Goal: Task Accomplishment & Management: Manage account settings

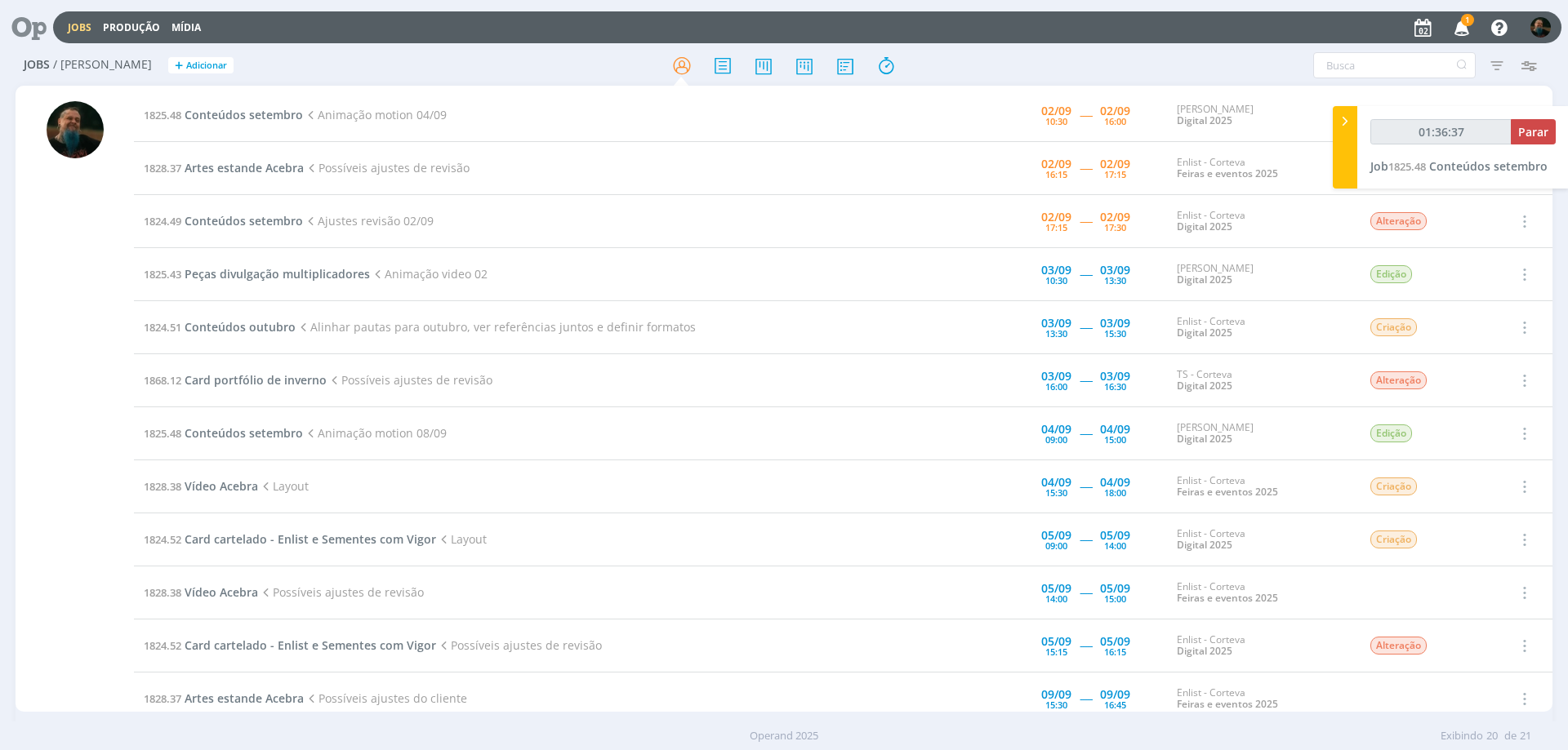
drag, startPoint x: 0, startPoint y: 0, endPoint x: 1462, endPoint y: 32, distance: 1462.4
click at [1462, 32] on icon "button" at bounding box center [1461, 26] width 28 height 28
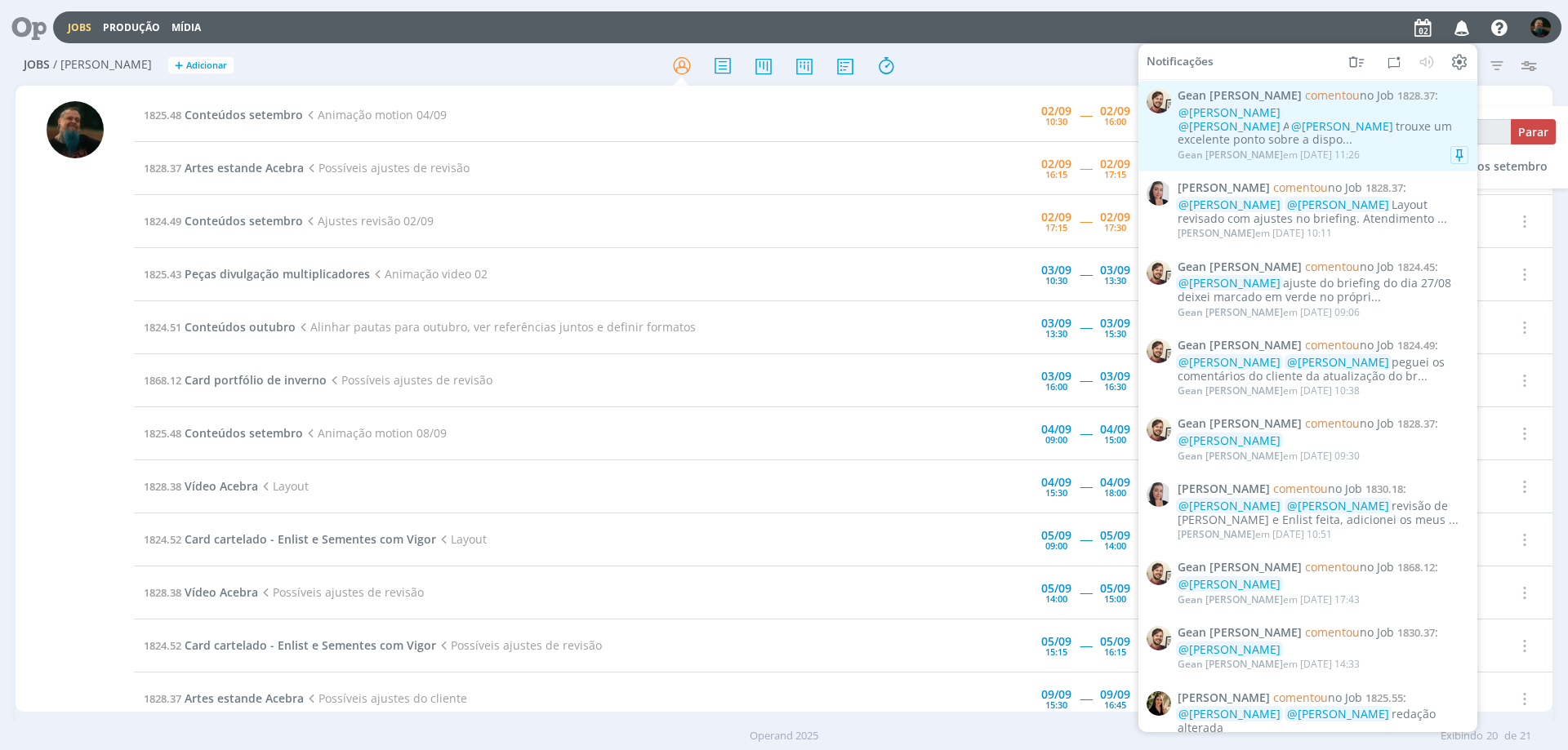
click at [1363, 125] on div "@[PERSON_NAME] @[PERSON_NAME] A @[PERSON_NAME] trouxe um excelente ponto sobre …" at bounding box center [1323, 126] width 291 height 41
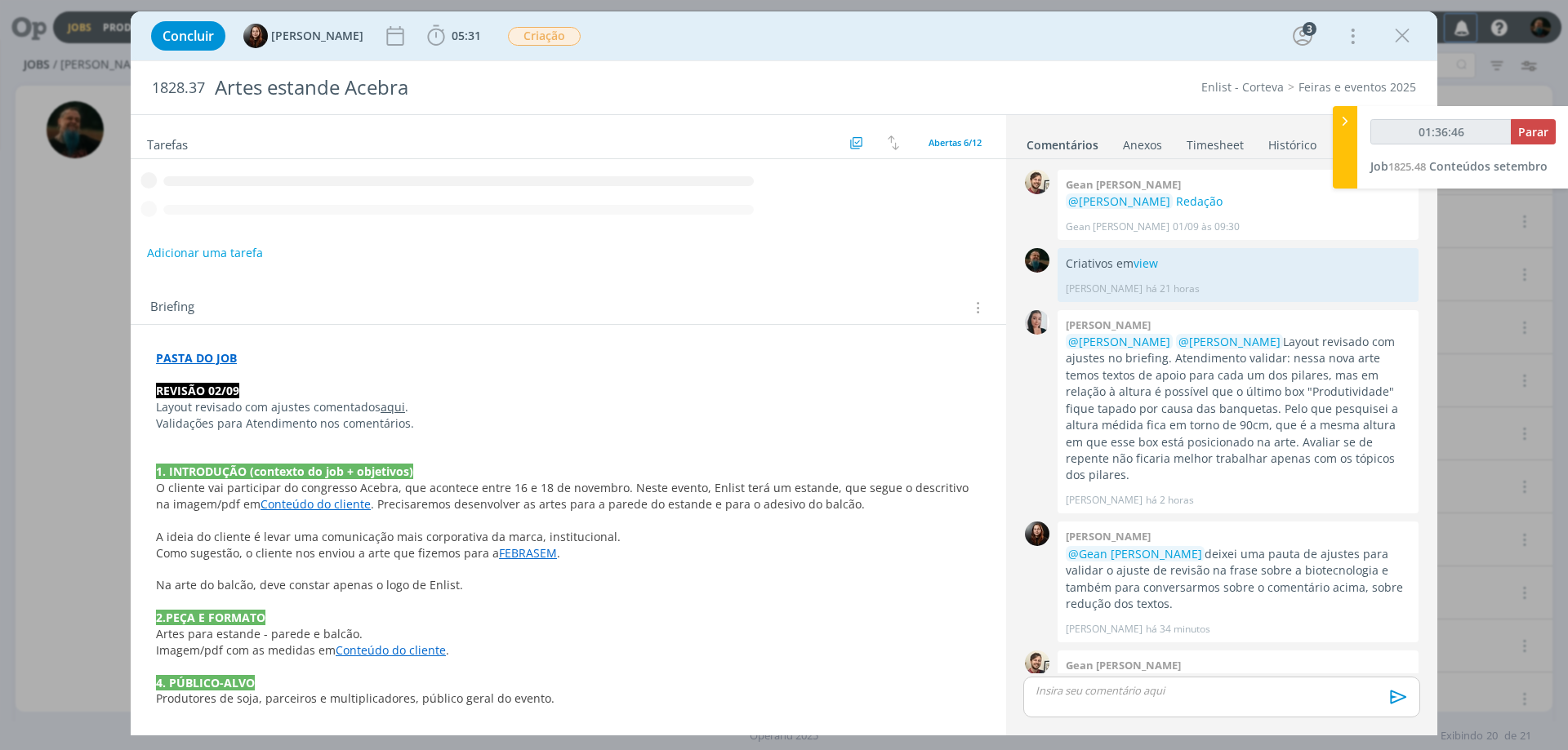
scroll to position [134, 0]
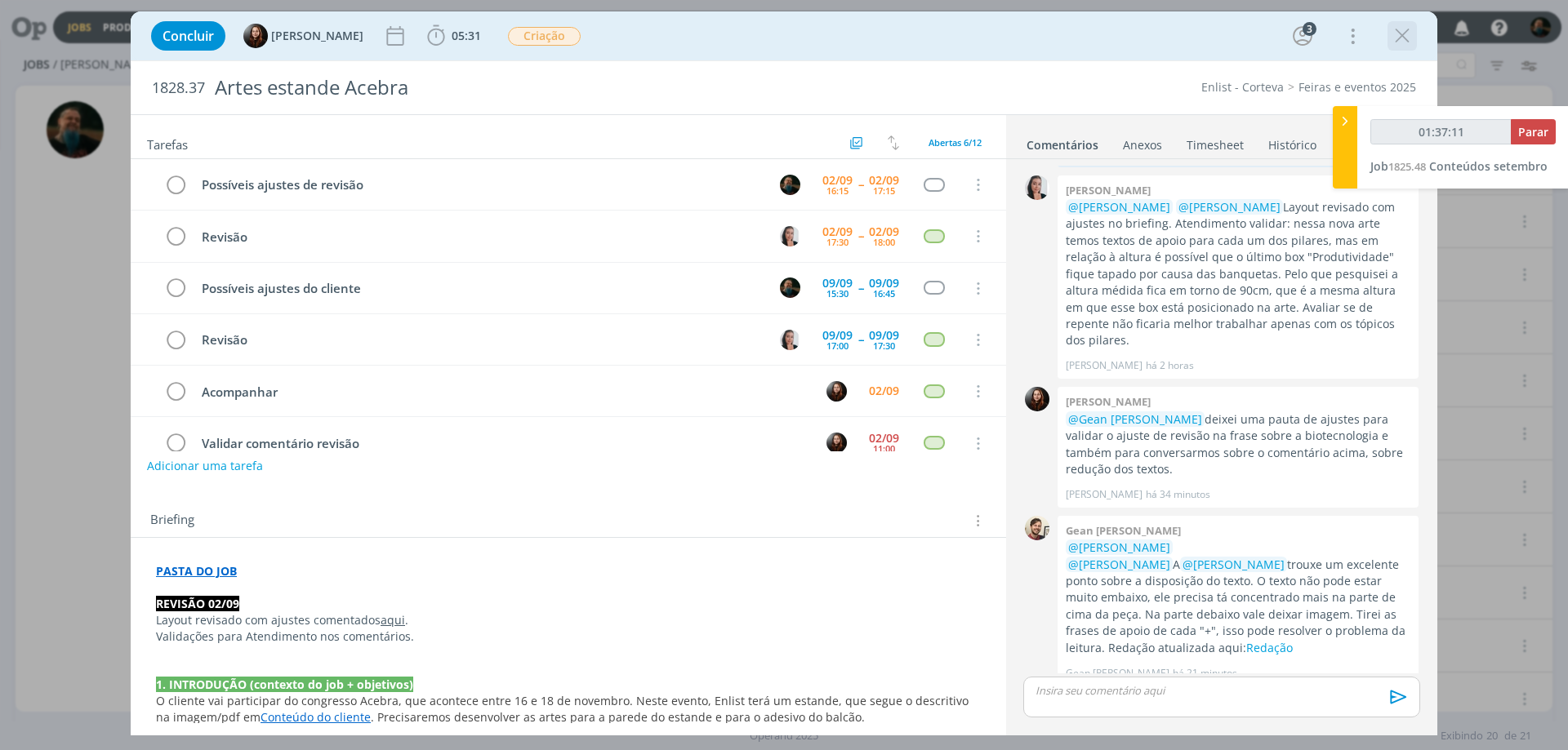
click at [1402, 34] on icon "dialog" at bounding box center [1402, 35] width 24 height 24
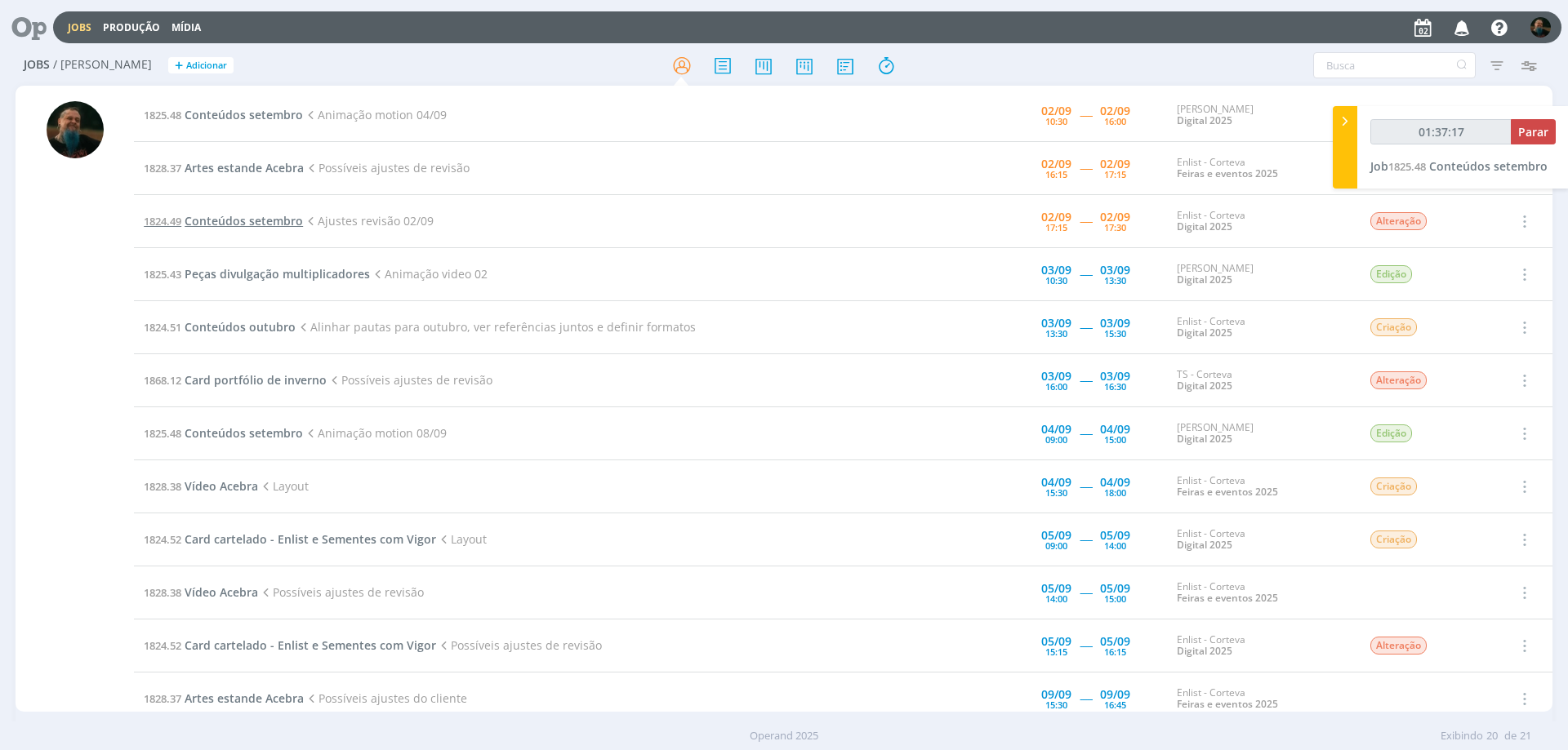
click at [237, 220] on span "Conteúdos setembro" at bounding box center [244, 221] width 119 height 16
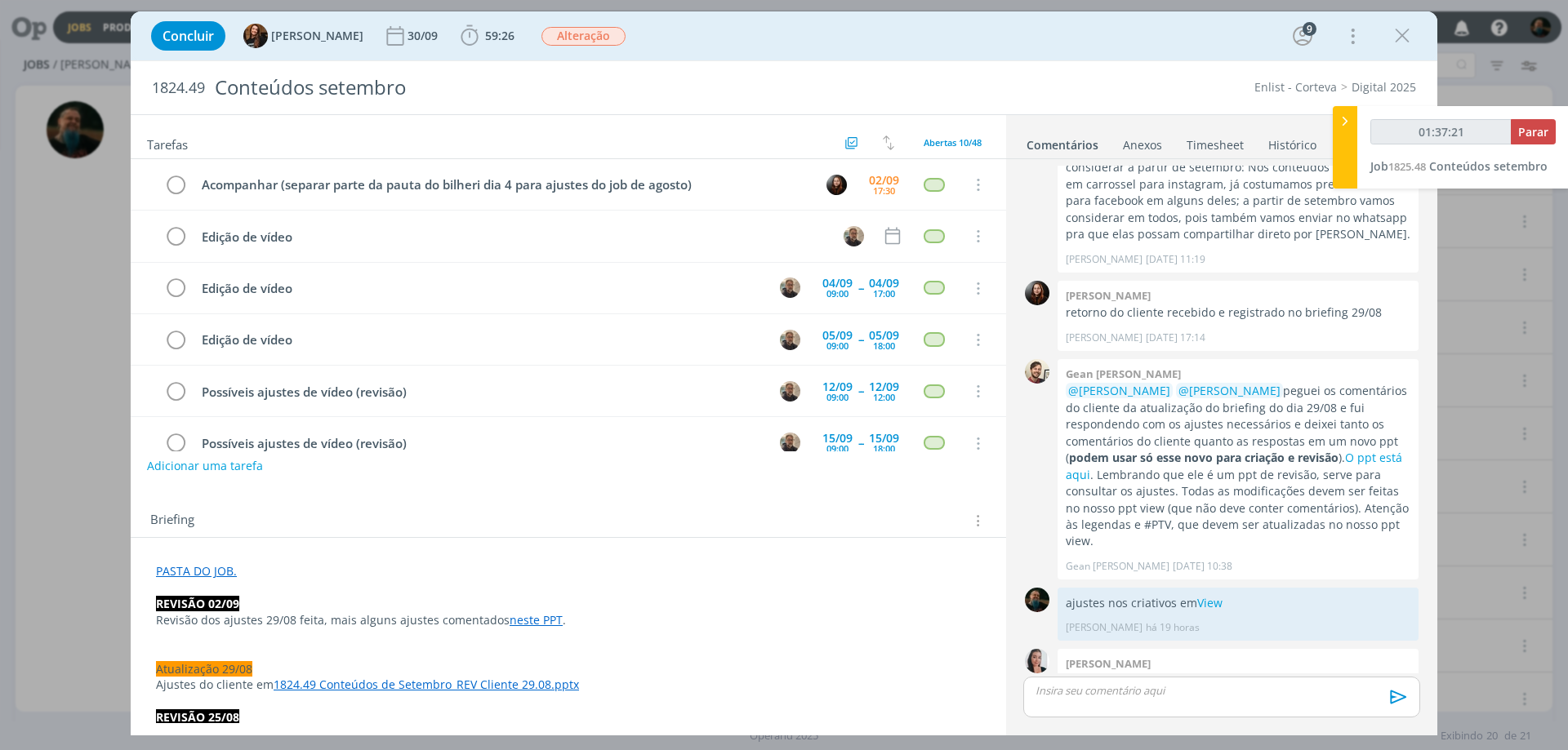
scroll to position [237, 0]
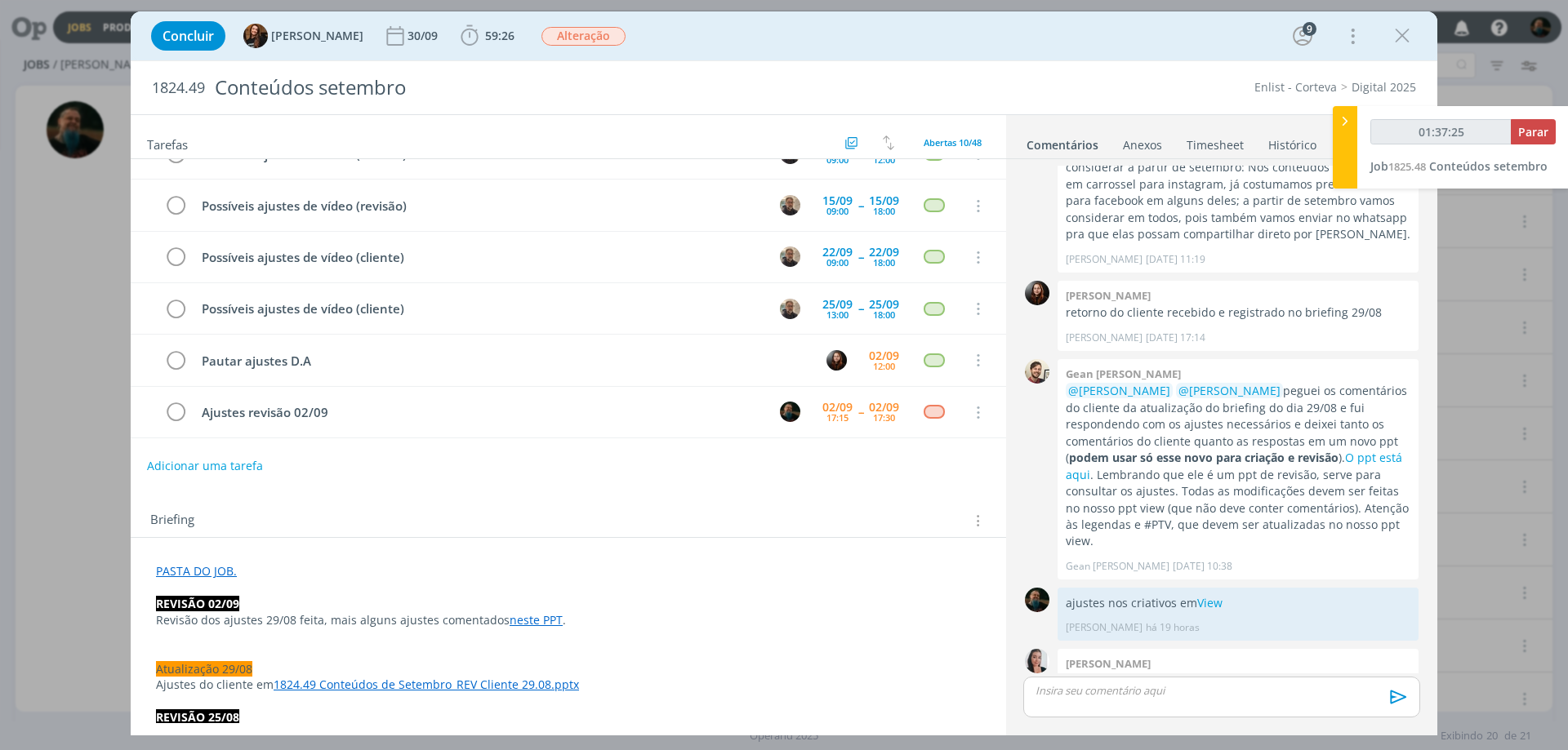
click at [529, 620] on link "neste PPT" at bounding box center [535, 620] width 54 height 16
click at [536, 651] on link "[URL][DOMAIN_NAME]" at bounding box center [478, 652] width 124 height 21
click at [1406, 38] on icon "dialog" at bounding box center [1402, 35] width 24 height 24
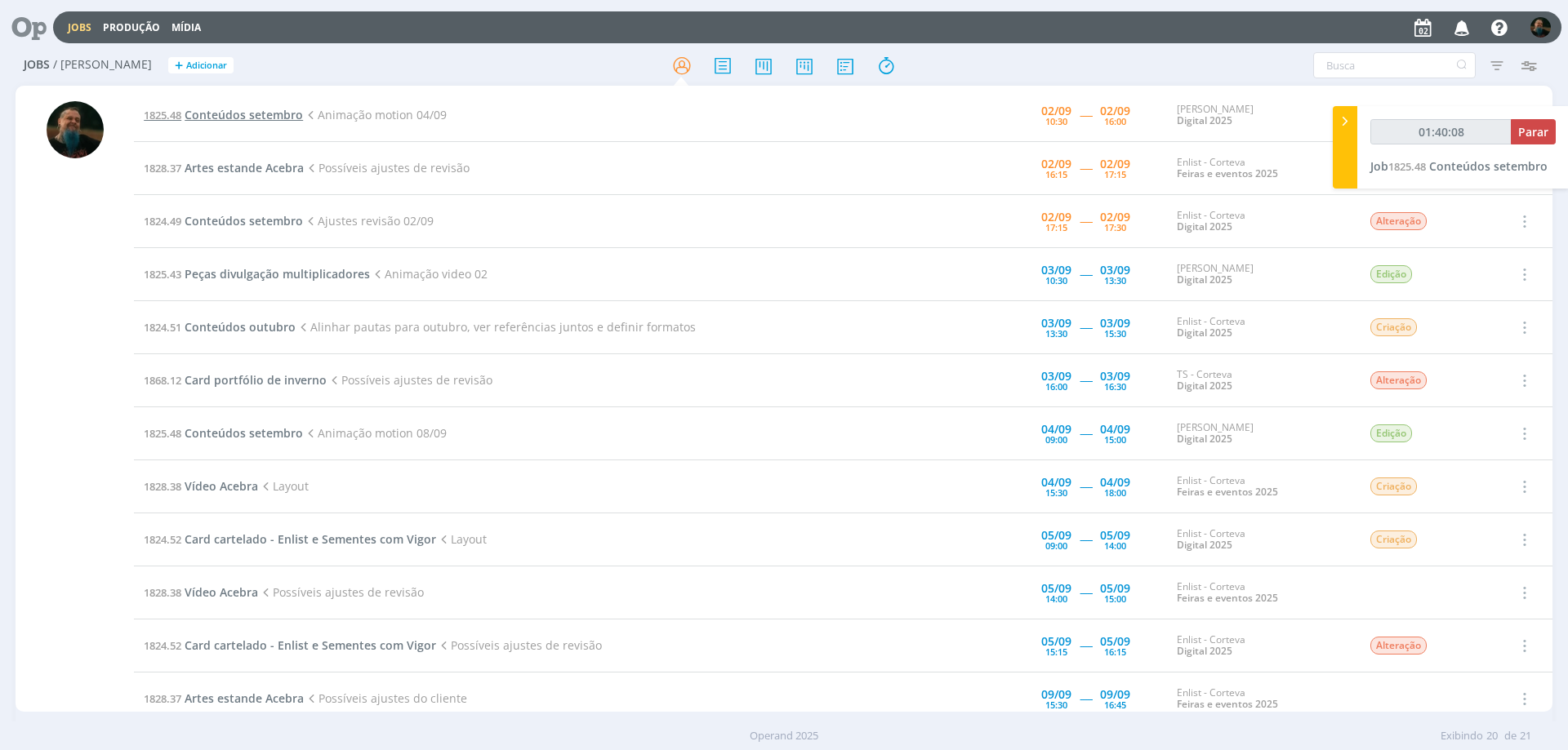
click at [251, 113] on span "Conteúdos setembro" at bounding box center [244, 115] width 119 height 16
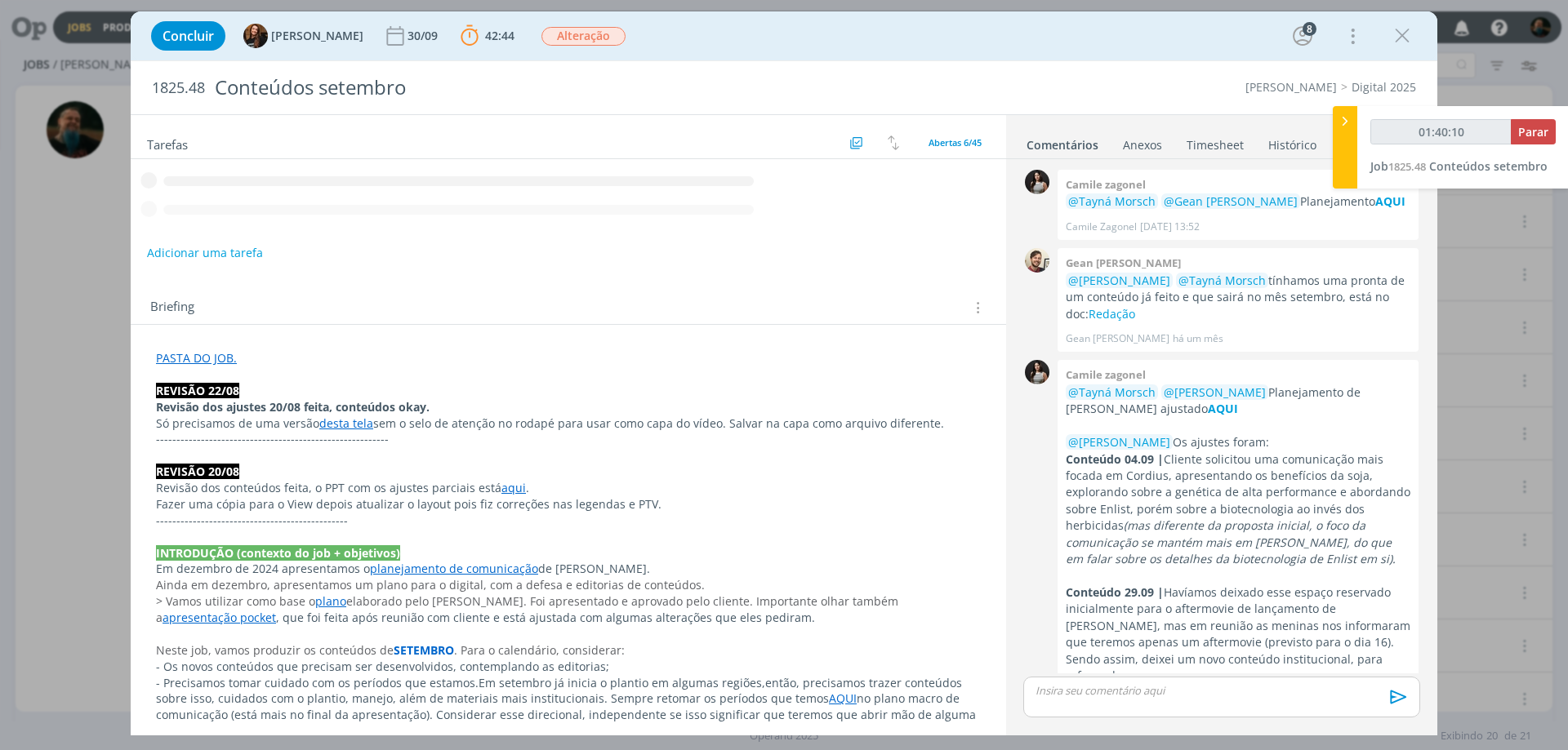
scroll to position [1806, 0]
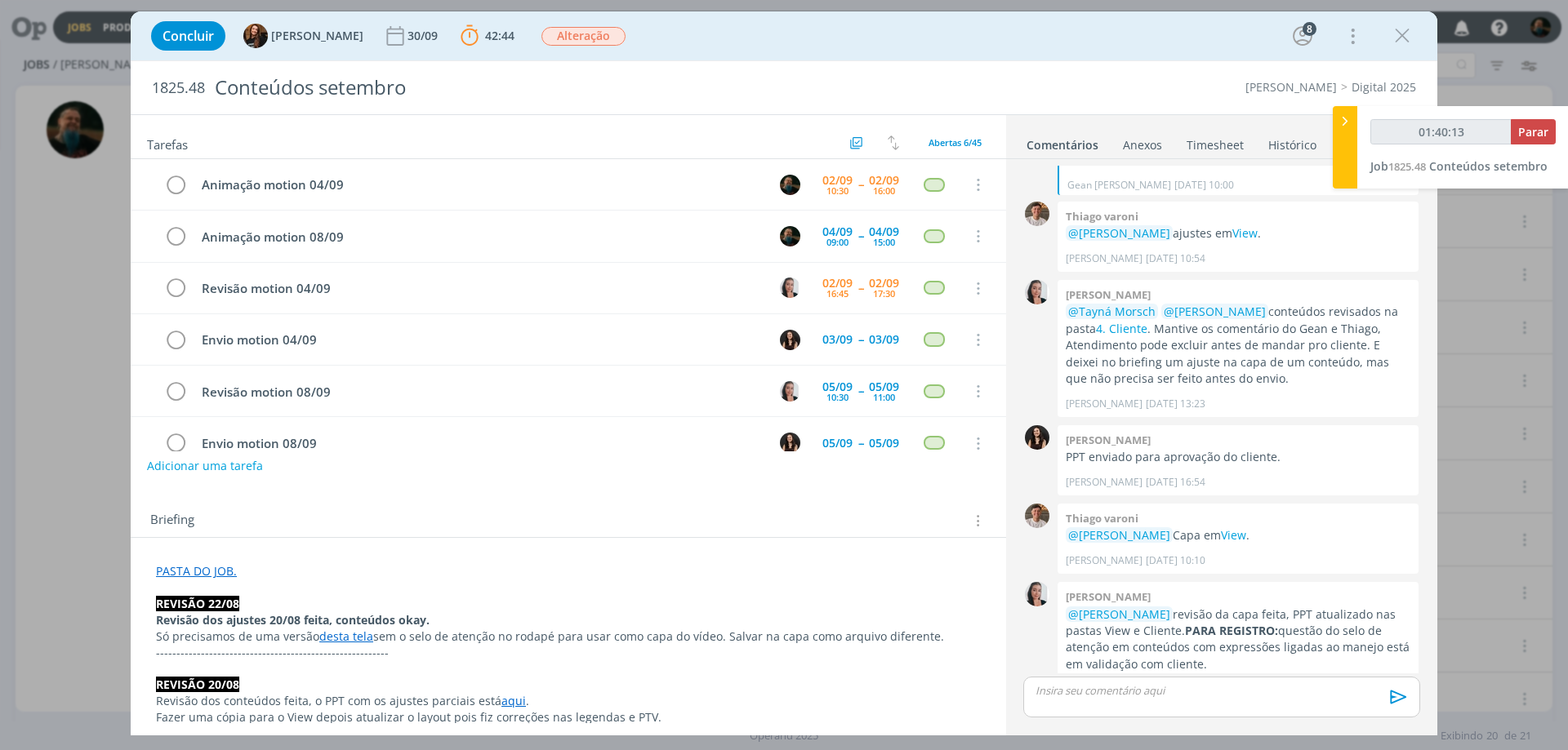
type input "01:40:14"
click at [1527, 134] on span "Parar" at bounding box center [1533, 132] width 30 height 16
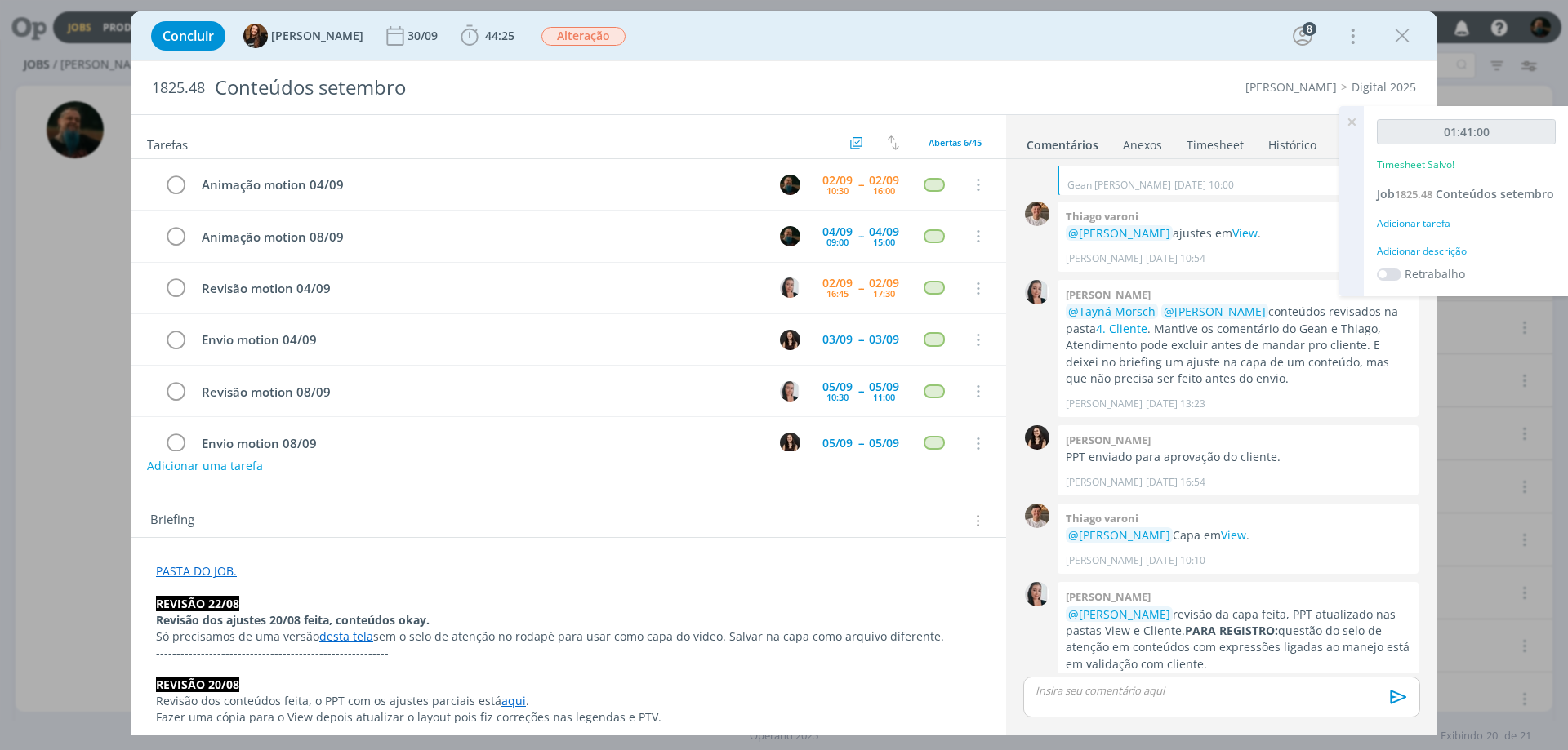
click at [1462, 250] on div "Adicionar descrição" at bounding box center [1466, 251] width 179 height 15
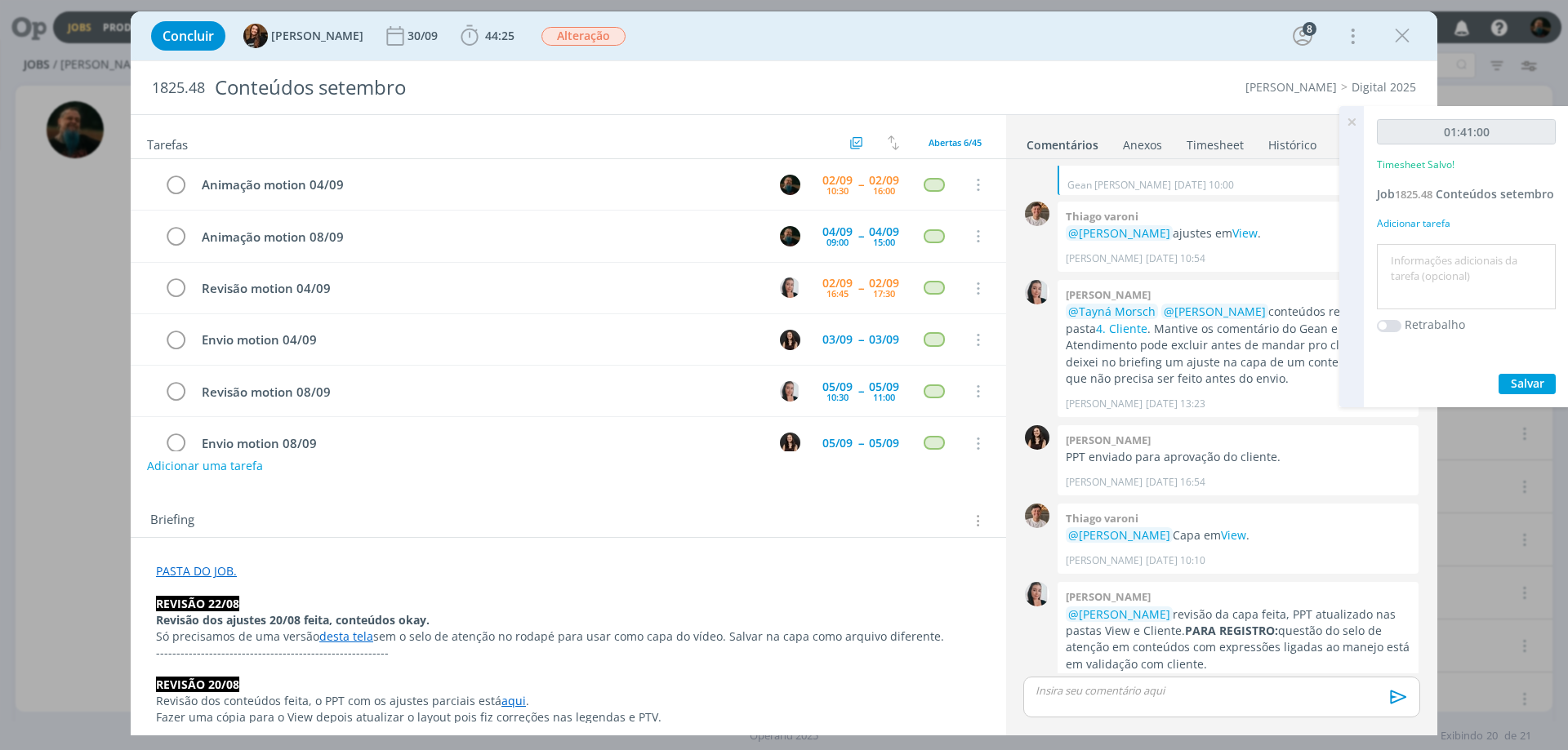
click at [1463, 261] on textarea at bounding box center [1466, 277] width 170 height 58
type textarea "motion 04/09"
click at [1532, 385] on span "Salvar" at bounding box center [1527, 383] width 33 height 16
click at [1356, 119] on icon at bounding box center [1351, 122] width 29 height 32
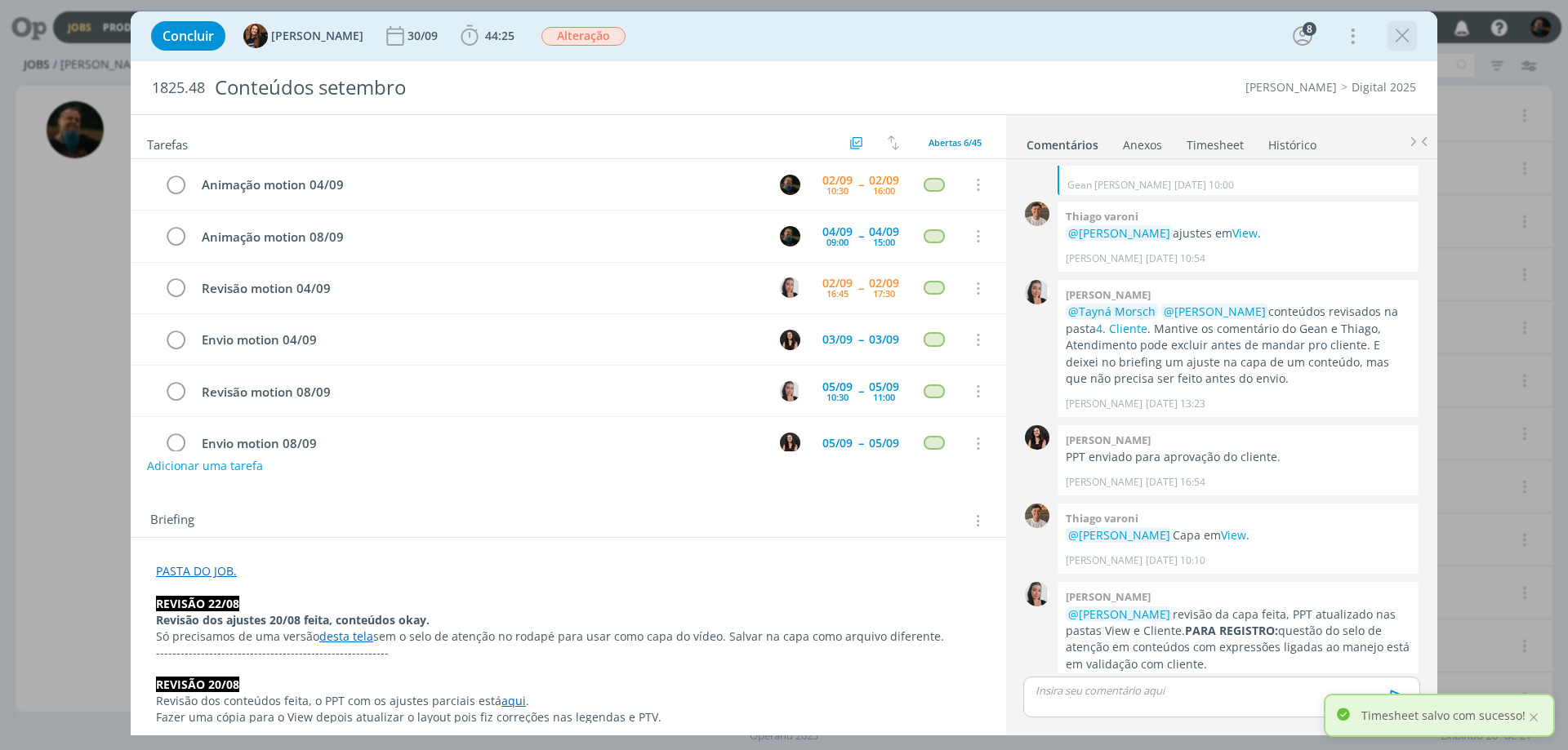
click at [1406, 33] on icon "dialog" at bounding box center [1402, 35] width 24 height 24
